Goal: Task Accomplishment & Management: Manage account settings

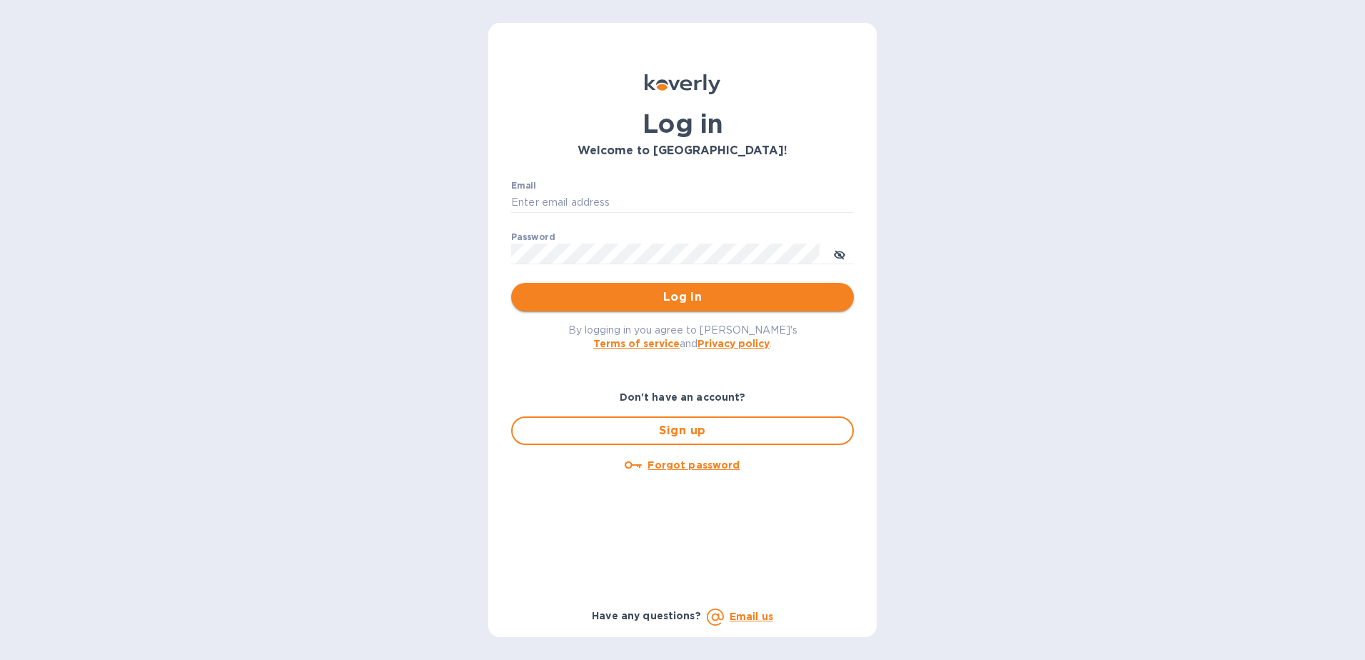
type input "[PERSON_NAME][EMAIL_ADDRESS][DOMAIN_NAME]"
click at [646, 289] on span "Log in" at bounding box center [683, 297] width 320 height 17
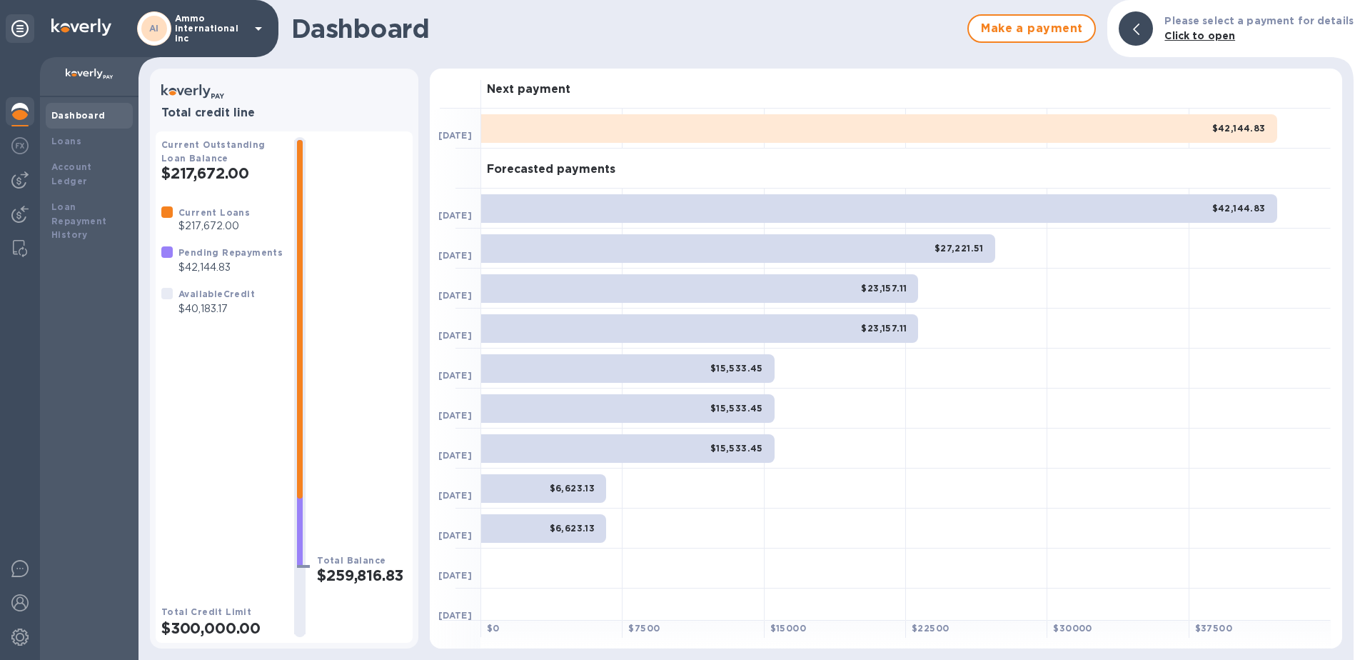
click at [260, 30] on icon at bounding box center [258, 28] width 17 height 17
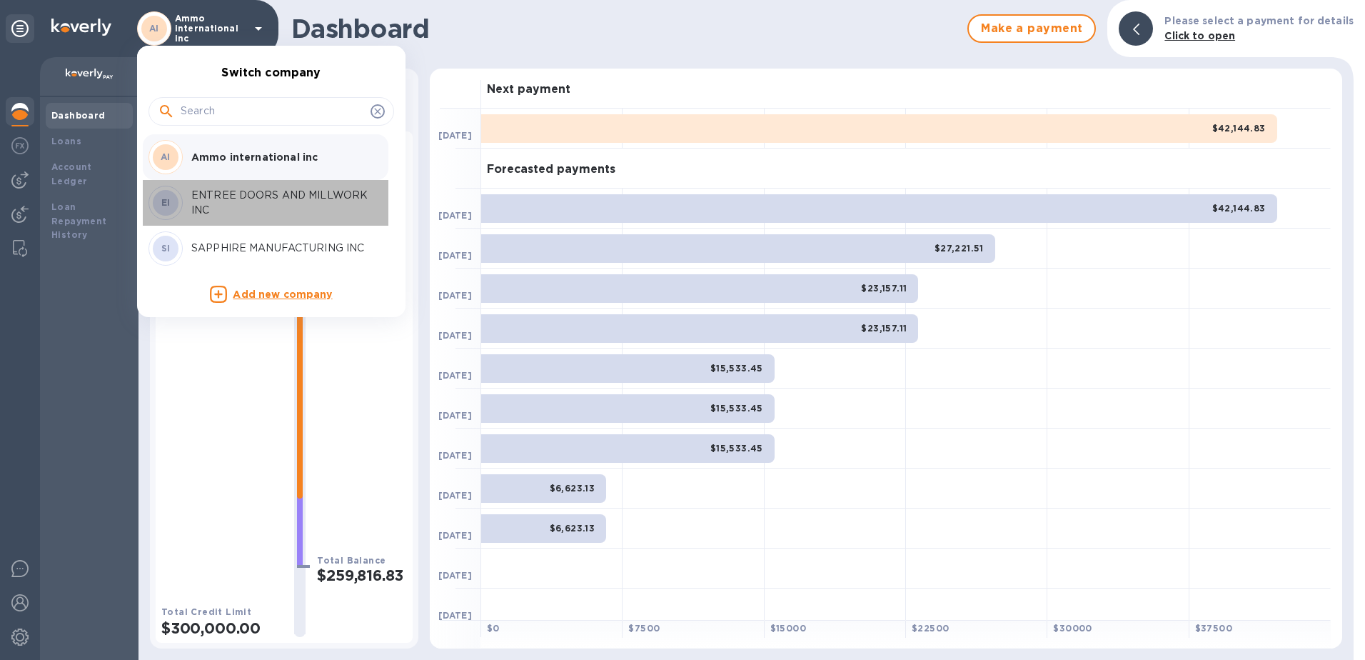
click at [210, 197] on p "ENTREE DOORS AND MILLWORK INC" at bounding box center [281, 203] width 180 height 30
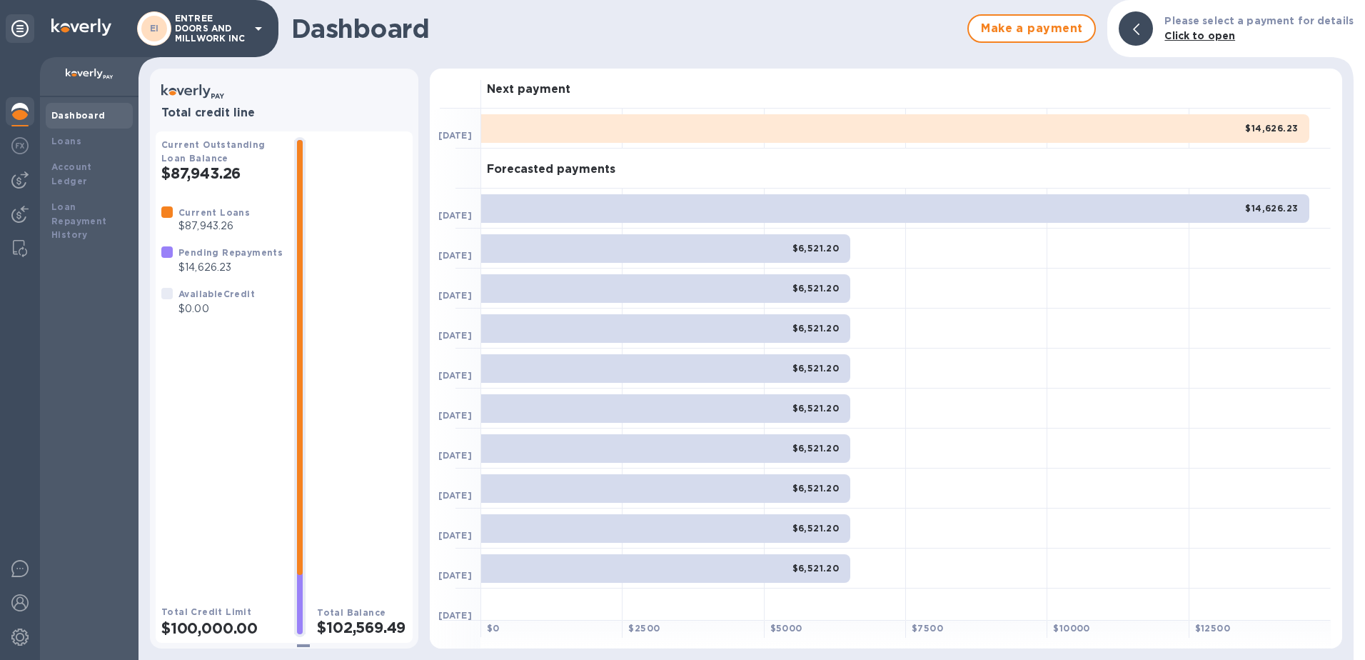
click at [253, 32] on icon at bounding box center [258, 28] width 17 height 17
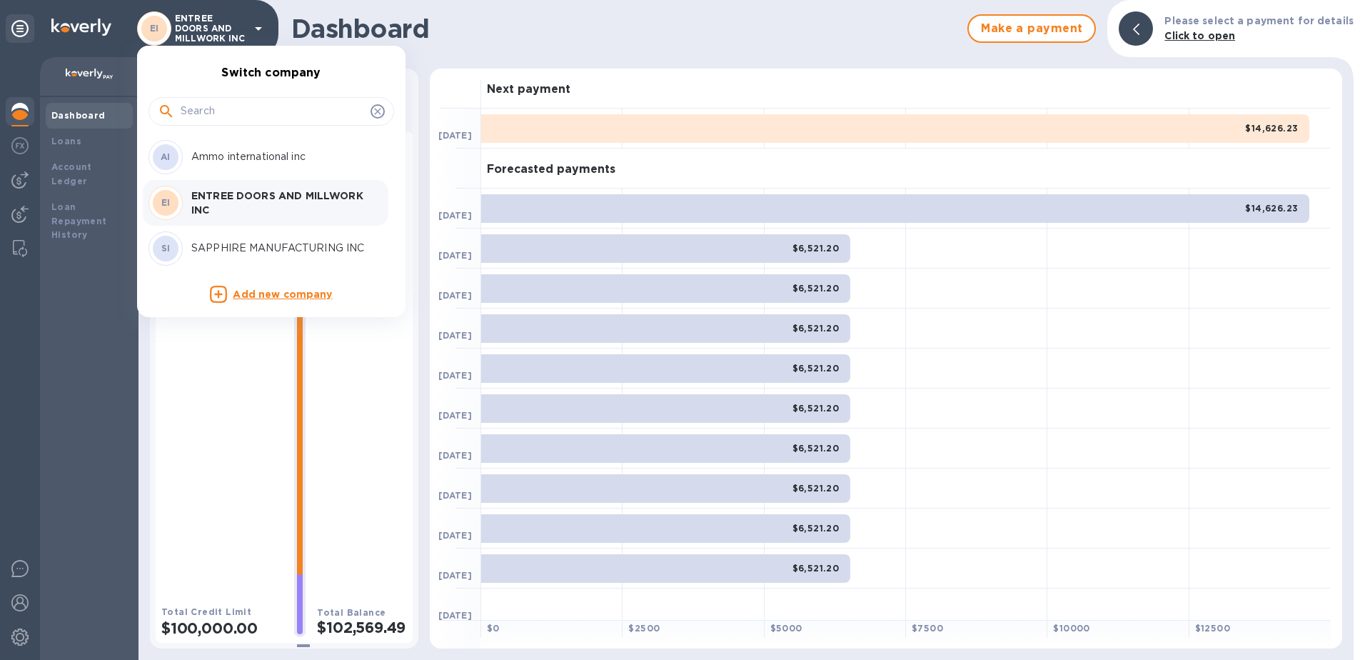
click at [218, 251] on p "SAPPHIRE MANUFACTURING INC" at bounding box center [281, 248] width 180 height 15
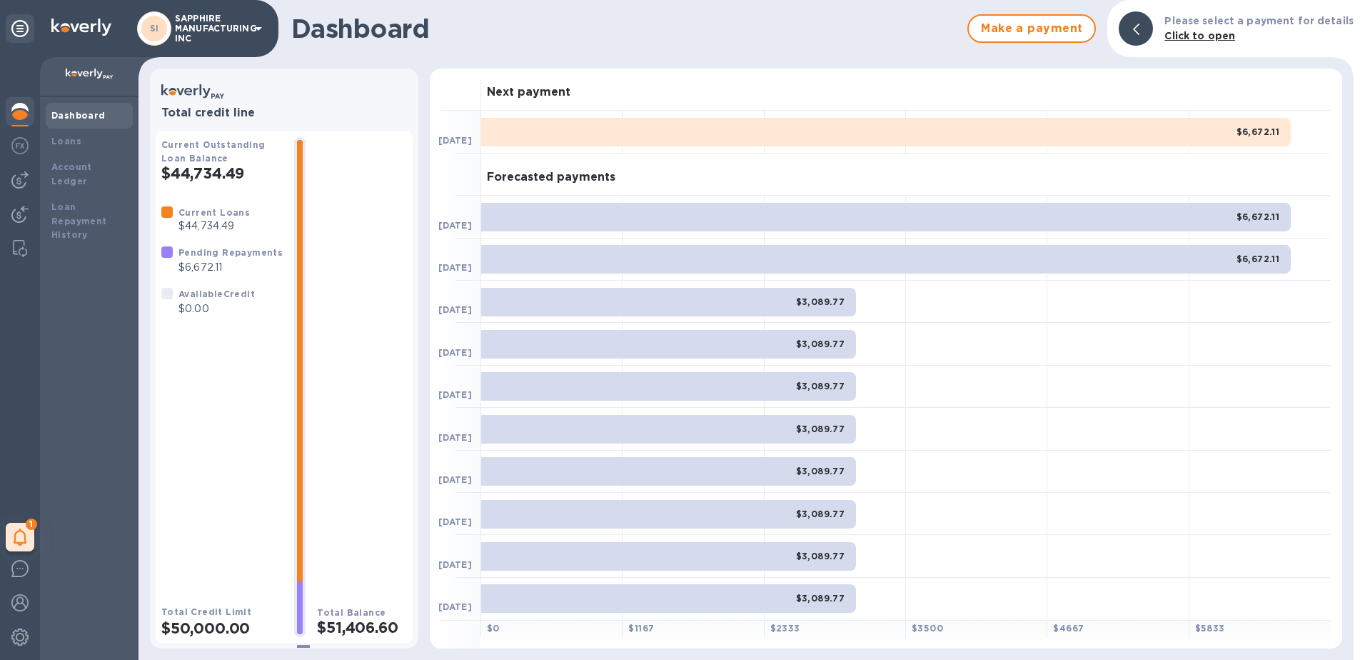
click at [245, 20] on p "SAPPHIRE MANUFACTURING INC" at bounding box center [210, 29] width 71 height 30
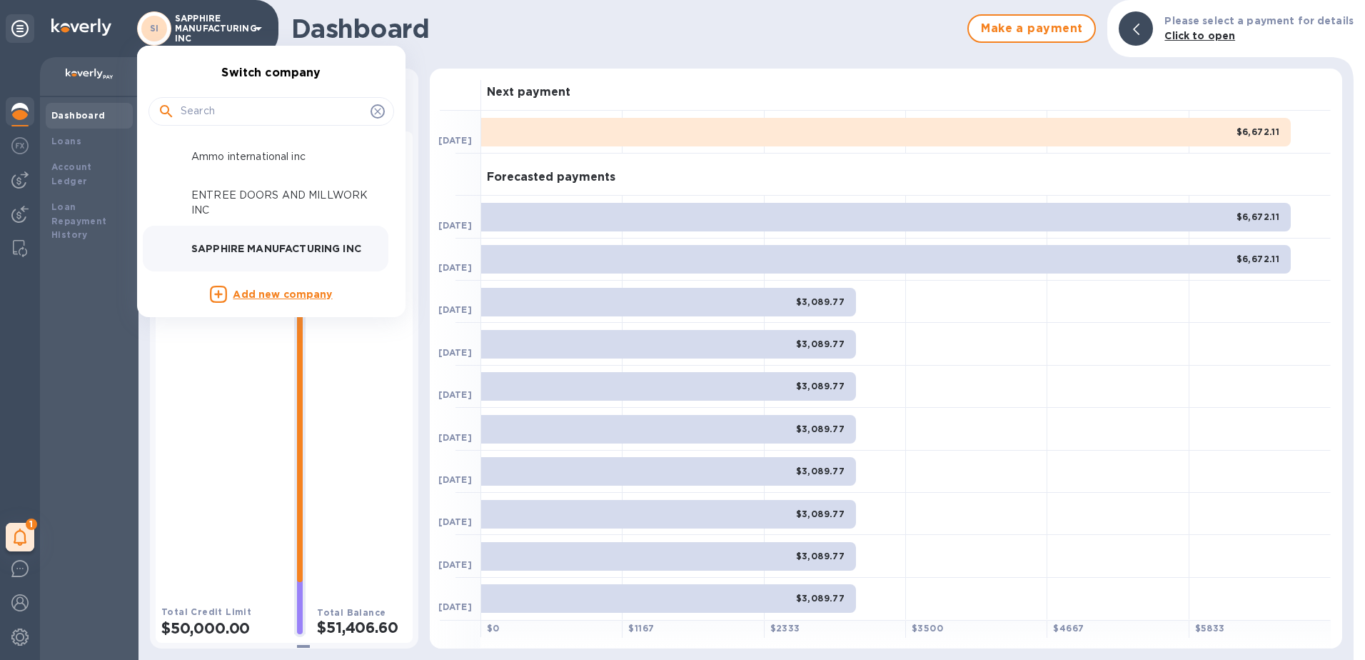
click at [227, 249] on p "SAPPHIRE MANUFACTURING INC" at bounding box center [281, 248] width 180 height 14
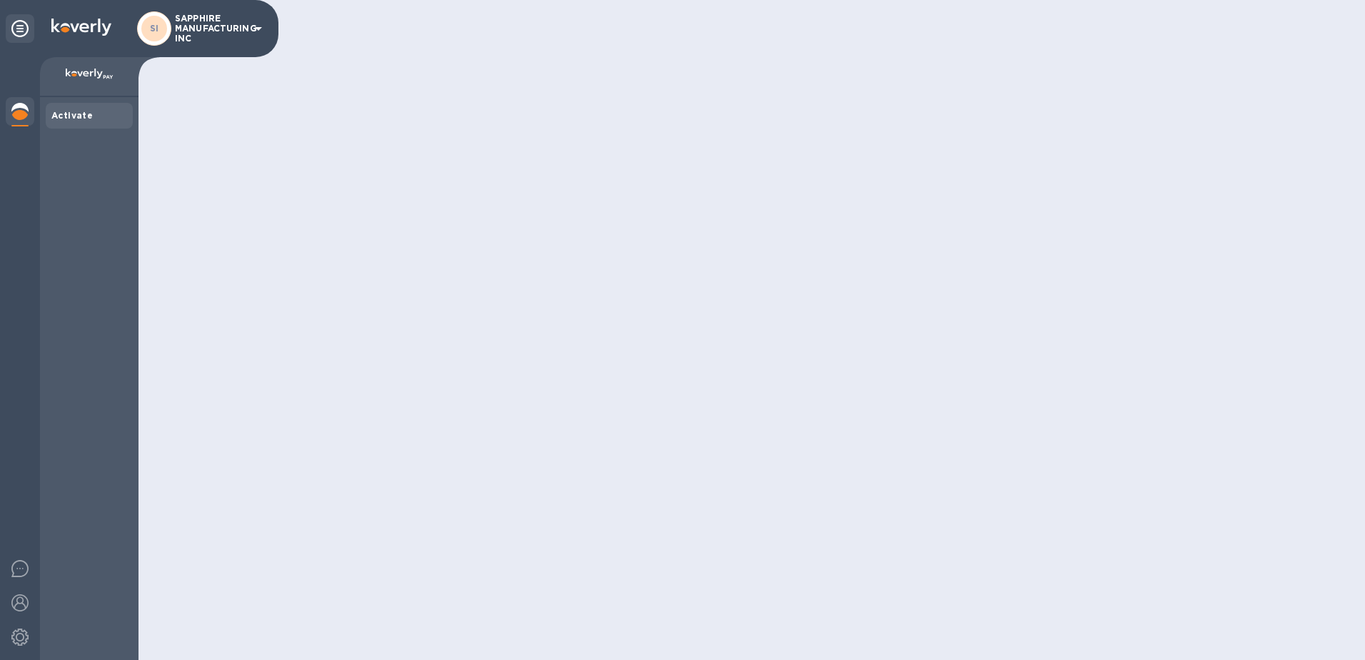
click at [246, 26] on p "SAPPHIRE MANUFACTURING INC" at bounding box center [210, 29] width 71 height 30
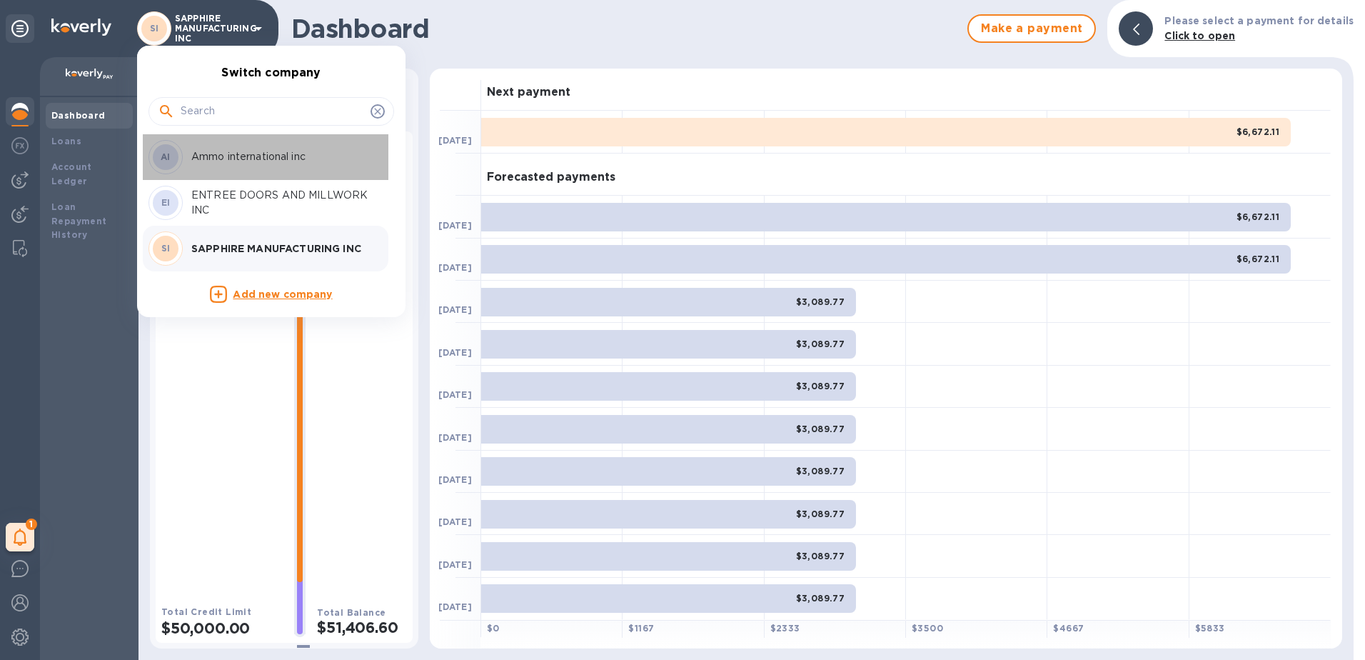
click at [219, 161] on p "Ammo international inc" at bounding box center [281, 156] width 180 height 15
